Goal: Use online tool/utility: Utilize a website feature to perform a specific function

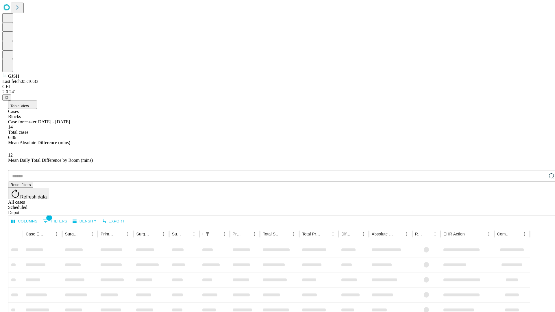
click at [29, 104] on span "Table View" at bounding box center [19, 106] width 19 height 4
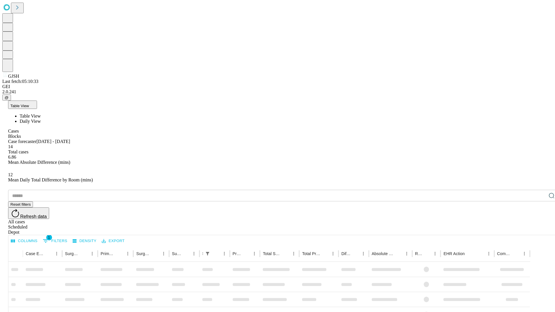
click at [41, 119] on span "Daily View" at bounding box center [30, 121] width 21 height 5
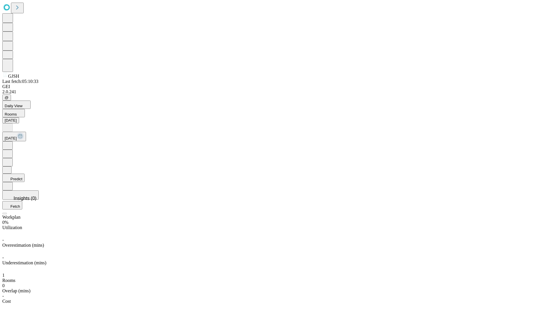
click at [25, 174] on button "Predict" at bounding box center [13, 178] width 22 height 8
